Goal: Transaction & Acquisition: Book appointment/travel/reservation

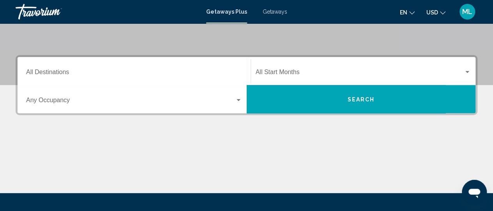
scroll to position [148, 0]
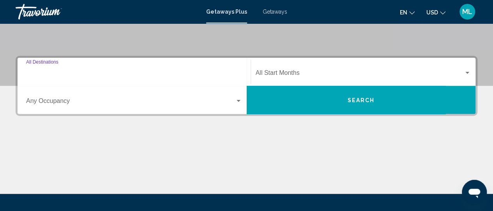
click at [198, 75] on input "Destination All Destinations" at bounding box center [134, 74] width 216 height 7
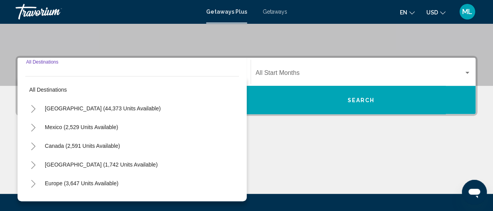
scroll to position [178, 0]
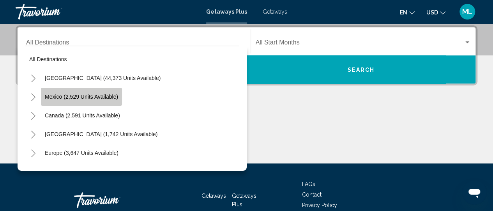
click at [111, 98] on span "Mexico (2,529 units available)" at bounding box center [81, 96] width 73 height 6
type input "**********"
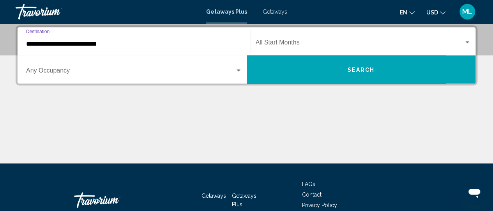
click at [239, 70] on div "Search widget" at bounding box center [238, 70] width 4 height 2
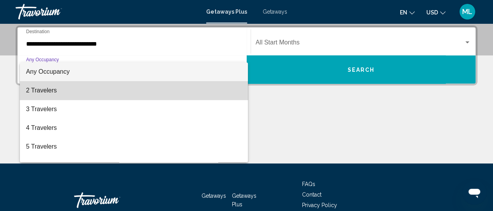
click at [148, 96] on span "2 Travelers" at bounding box center [134, 90] width 216 height 19
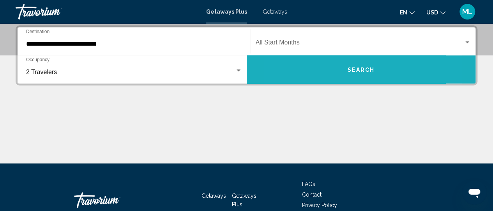
click at [320, 72] on button "Search" at bounding box center [361, 69] width 229 height 28
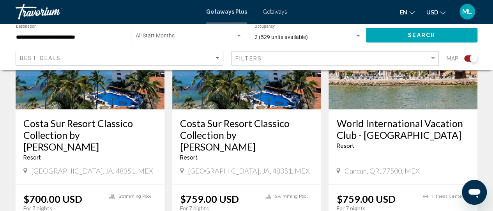
scroll to position [654, 0]
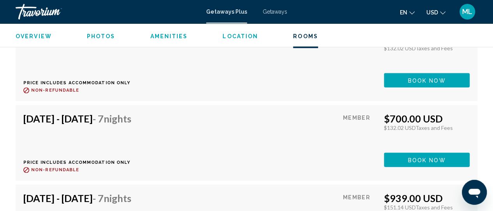
scroll to position [1848, 0]
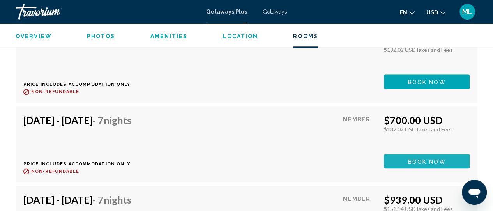
click at [408, 161] on span "Book now" at bounding box center [427, 161] width 38 height 6
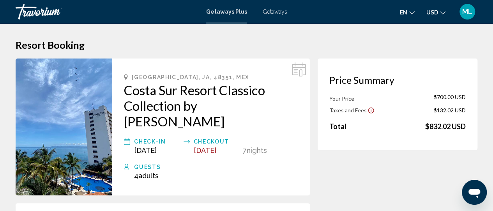
scroll to position [103, 0]
